Goal: Navigation & Orientation: Find specific page/section

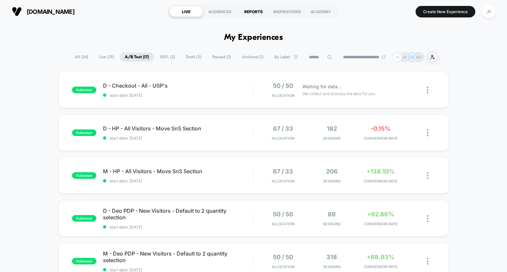
click at [253, 11] on div "REPORTS" at bounding box center [254, 11] width 34 height 11
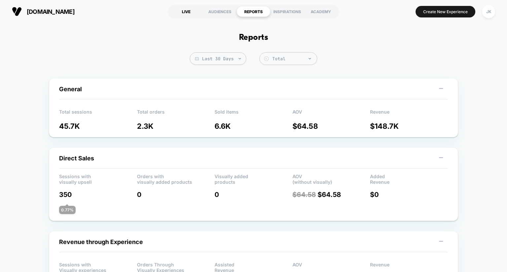
click at [182, 11] on div "LIVE" at bounding box center [186, 11] width 34 height 11
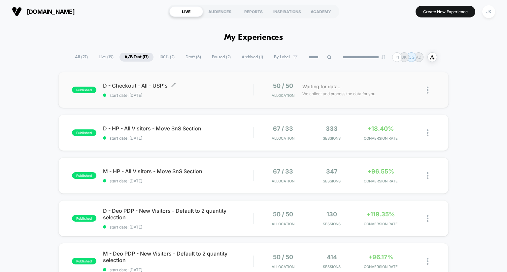
click at [144, 83] on span "D - Checkout - All - USP's Click to edit experience details" at bounding box center [178, 85] width 150 height 7
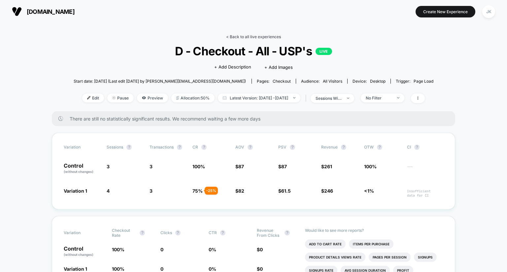
click at [243, 36] on link "< Back to all live experiences" at bounding box center [253, 36] width 55 height 5
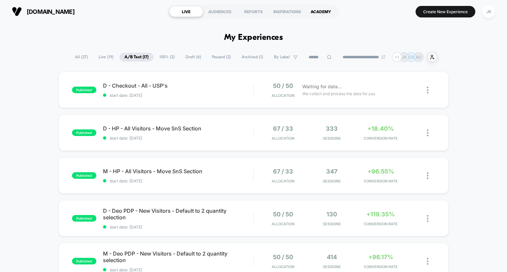
click at [318, 13] on div "ACADEMY" at bounding box center [321, 11] width 34 height 11
